Goal: Navigation & Orientation: Find specific page/section

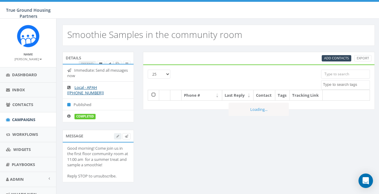
select select
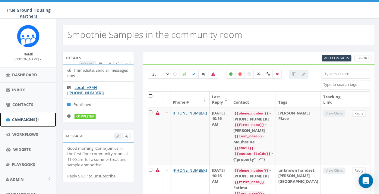
click at [27, 120] on span "Campaigns" at bounding box center [23, 119] width 23 height 5
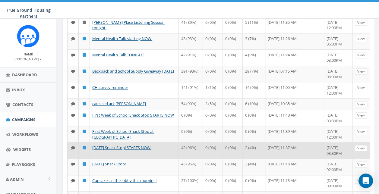
scroll to position [151, 0]
